Goal: Information Seeking & Learning: Learn about a topic

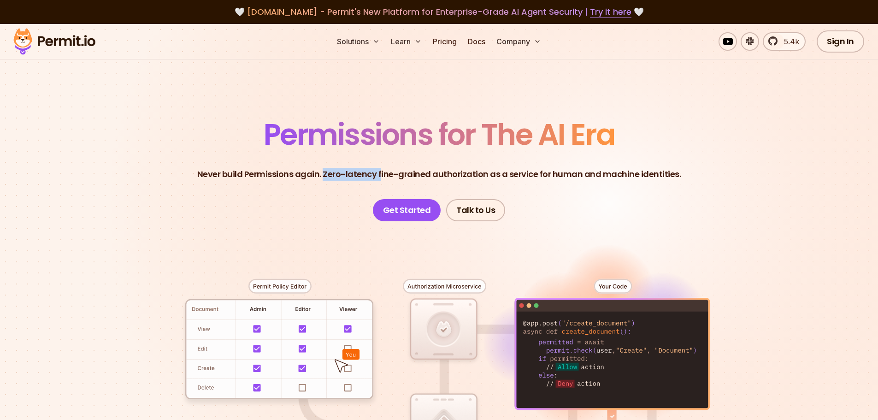
drag, startPoint x: 327, startPoint y: 175, endPoint x: 384, endPoint y: 177, distance: 56.7
click at [384, 177] on p "Never build Permissions again. Zero-latency fine-grained authorization as a ser…" at bounding box center [439, 174] width 484 height 13
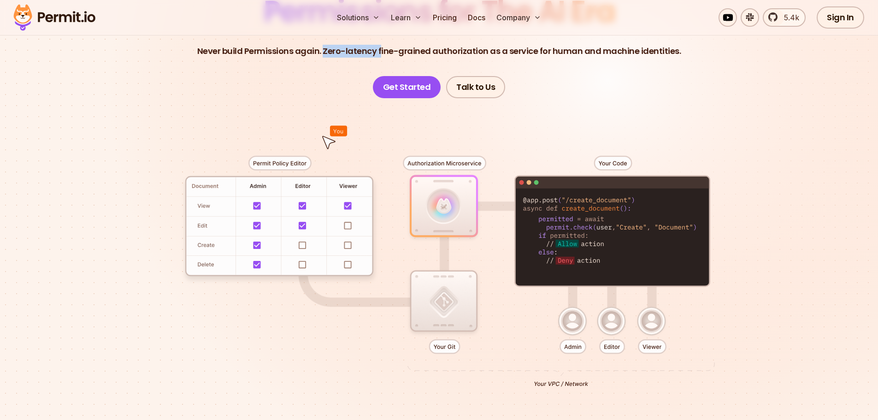
scroll to position [138, 0]
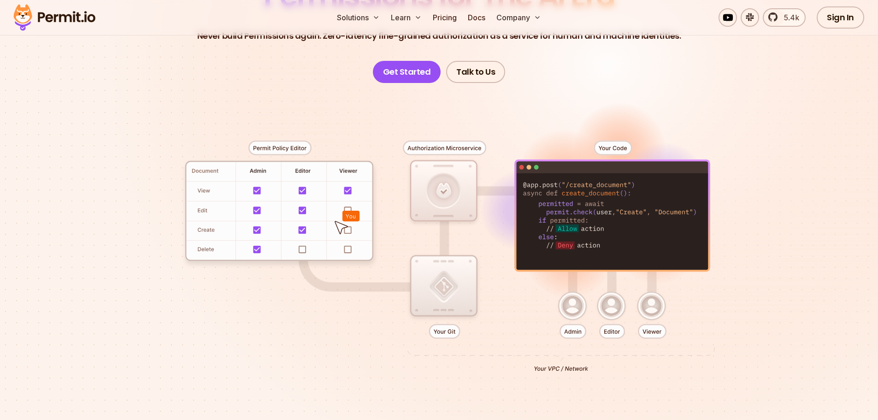
drag, startPoint x: 578, startPoint y: 313, endPoint x: 593, endPoint y: 313, distance: 14.8
click at [590, 313] on div at bounding box center [439, 252] width 645 height 339
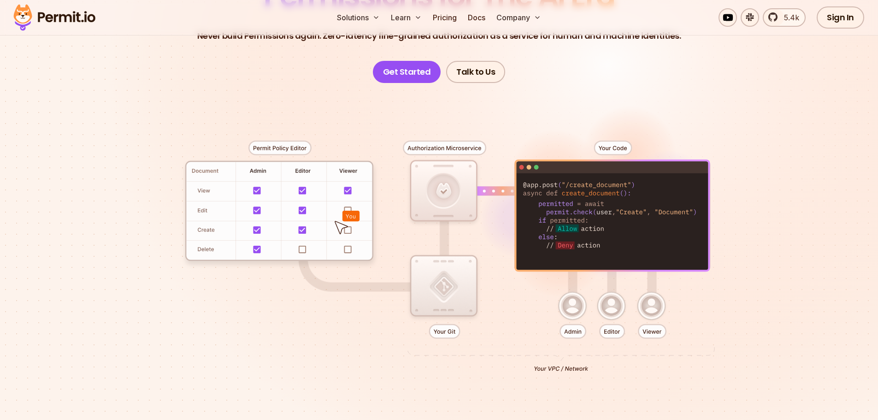
click at [601, 313] on div at bounding box center [439, 252] width 645 height 339
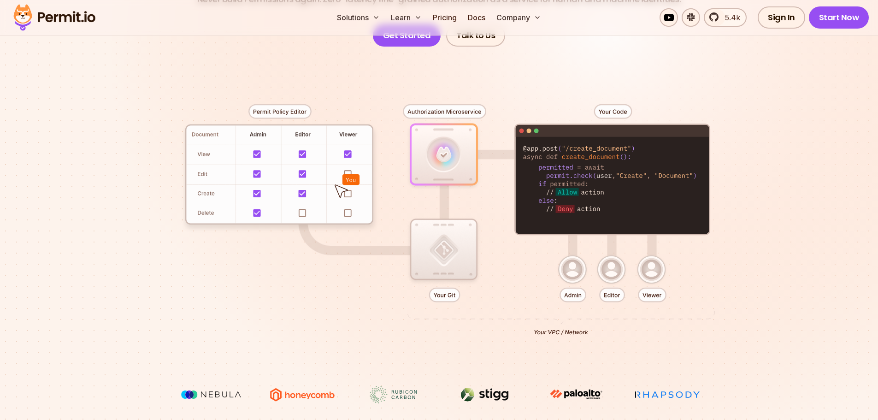
scroll to position [230, 0]
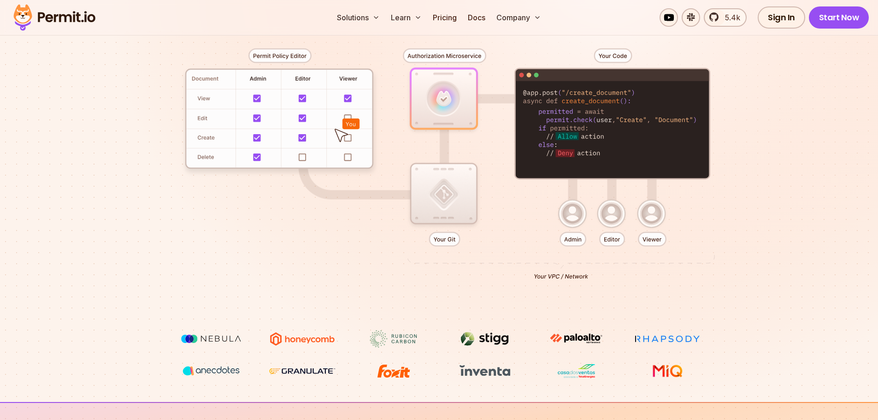
click at [438, 214] on div at bounding box center [439, 160] width 645 height 339
click at [447, 238] on div at bounding box center [439, 160] width 645 height 339
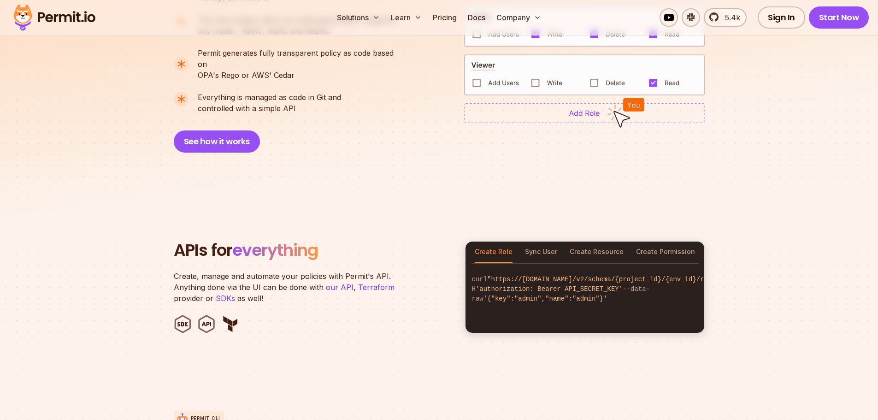
scroll to position [645, 0]
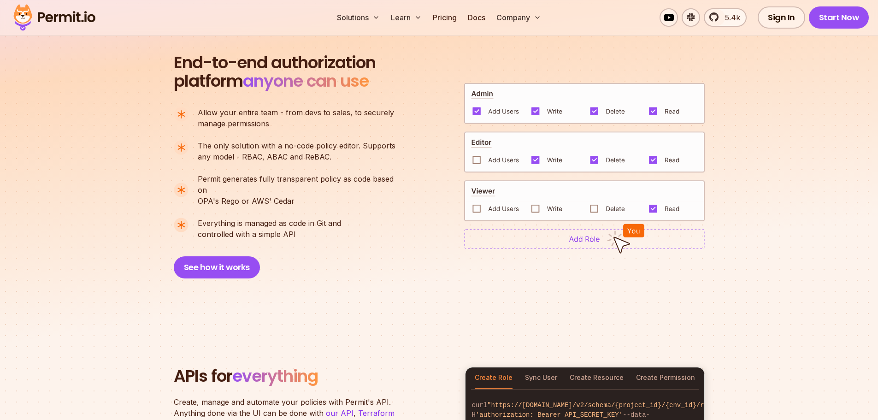
click at [588, 234] on img at bounding box center [584, 239] width 241 height 20
click at [180, 256] on button "See how it works" at bounding box center [217, 267] width 86 height 22
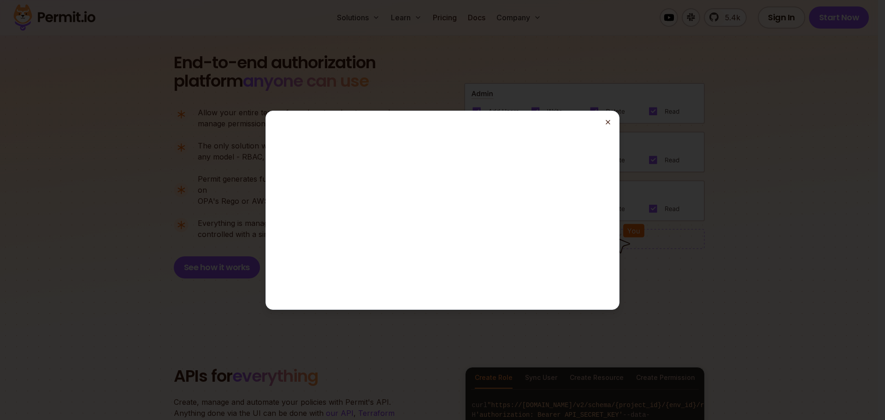
click at [610, 121] on icon "button" at bounding box center [607, 121] width 7 height 7
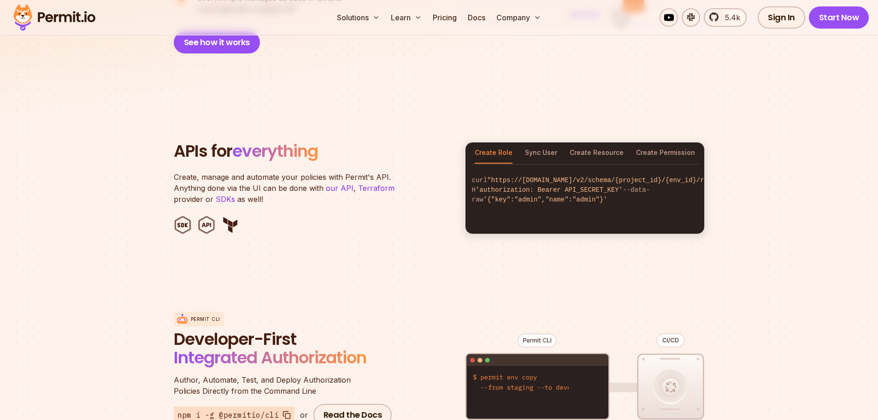
scroll to position [876, 0]
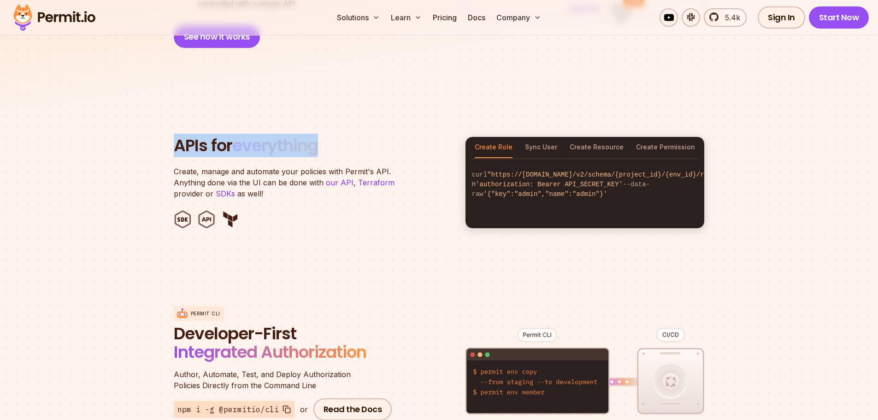
drag, startPoint x: 314, startPoint y: 143, endPoint x: 334, endPoint y: 146, distance: 20.5
click at [334, 146] on section "APIs for everything Create, manage and automate your policies with Permit's API…" at bounding box center [439, 182] width 878 height 181
click at [334, 146] on header "APIs for everything Create, manage and automate your policies with Permit's API…" at bounding box center [314, 182] width 280 height 92
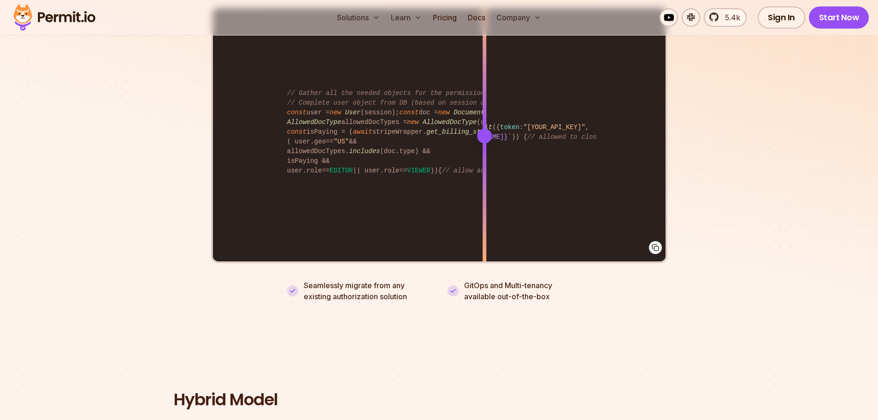
scroll to position [1798, 0]
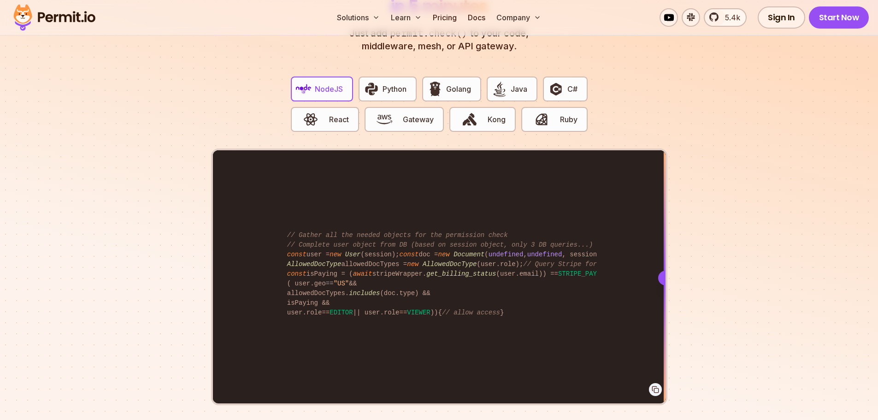
drag, startPoint x: 492, startPoint y: 266, endPoint x: 675, endPoint y: 318, distance: 190.7
click at [675, 318] on section "Fully functional authorization in 5 minutes Just add permit.check() to your cod…" at bounding box center [439, 200] width 878 height 576
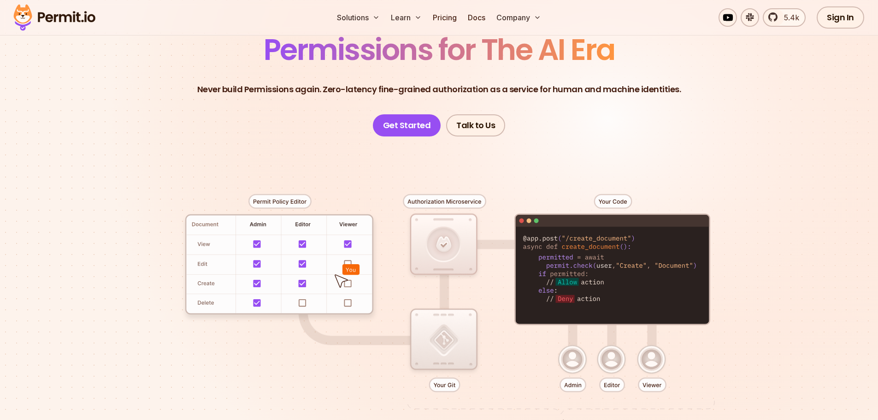
scroll to position [0, 0]
